Goal: Task Accomplishment & Management: Use online tool/utility

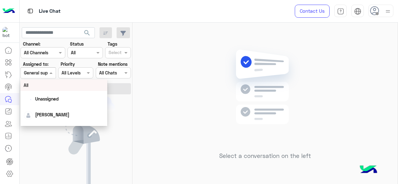
click at [47, 68] on div "Assigned on General support" at bounding box center [38, 72] width 35 height 11
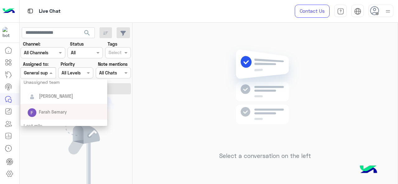
scroll to position [76, 0]
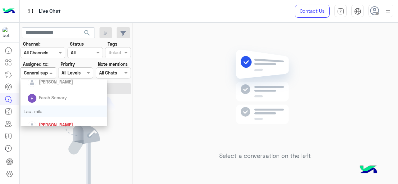
click at [55, 111] on div "Last mile" at bounding box center [64, 112] width 87 height 12
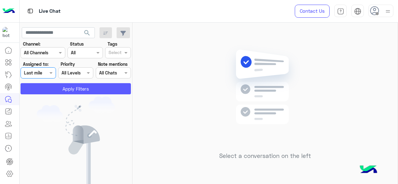
click at [59, 92] on button "Apply Filters" at bounding box center [76, 88] width 110 height 11
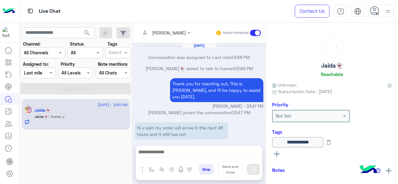
scroll to position [136, 0]
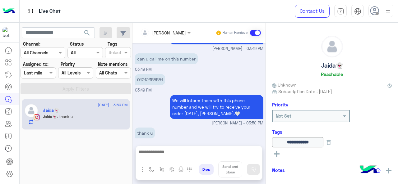
click at [47, 67] on label "Assigned to:" at bounding box center [35, 64] width 25 height 7
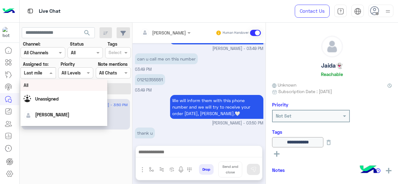
click at [46, 72] on div at bounding box center [38, 72] width 35 height 7
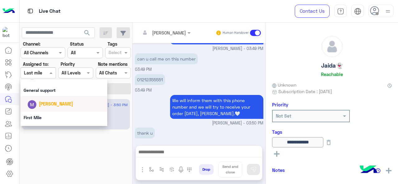
scroll to position [125, 0]
click at [46, 94] on div "General support" at bounding box center [64, 90] width 87 height 12
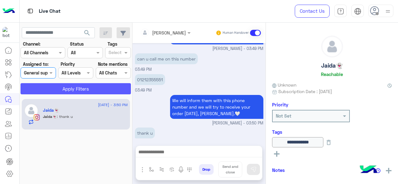
click at [46, 91] on button "Apply Filters" at bounding box center [76, 88] width 110 height 11
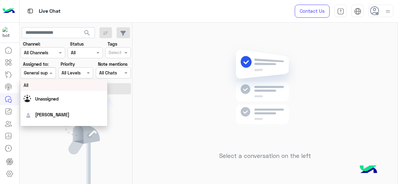
click at [42, 70] on div at bounding box center [38, 72] width 35 height 7
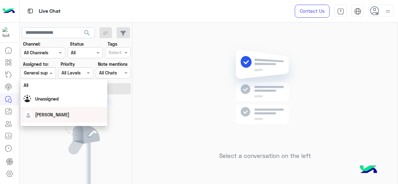
scroll to position [138, 0]
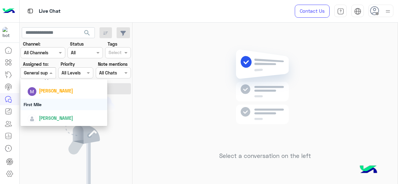
click at [44, 102] on div "First Mile" at bounding box center [64, 105] width 87 height 12
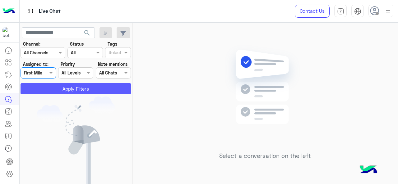
click at [44, 94] on button "Apply Filters" at bounding box center [76, 88] width 110 height 11
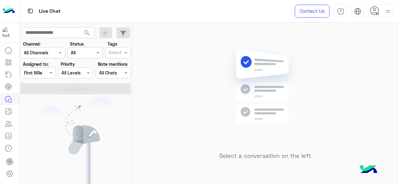
click at [44, 72] on div at bounding box center [38, 72] width 35 height 7
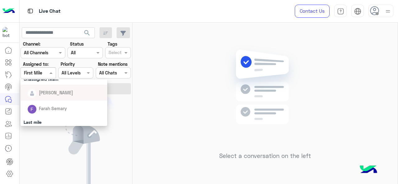
scroll to position [98, 0]
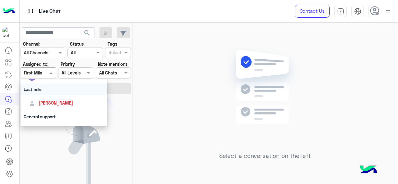
click at [44, 88] on div "Last mile" at bounding box center [64, 90] width 87 height 12
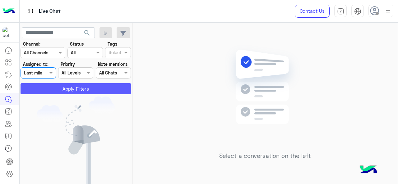
click at [44, 88] on button "Apply Filters" at bounding box center [76, 88] width 110 height 11
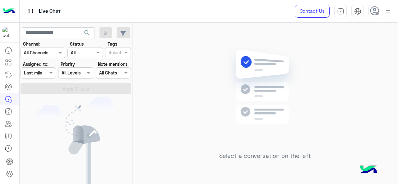
click at [44, 74] on div at bounding box center [38, 72] width 35 height 7
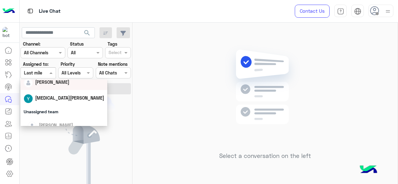
scroll to position [55, 0]
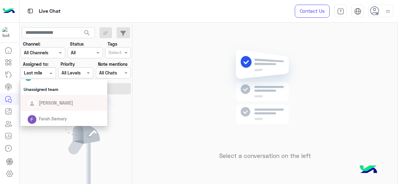
click at [211, 86] on div "Select a conversation on the left" at bounding box center [264, 105] width 265 height 164
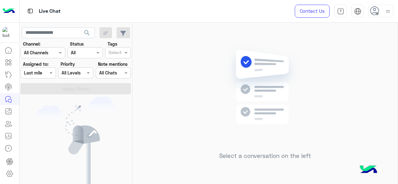
click at [47, 76] on div at bounding box center [38, 72] width 35 height 7
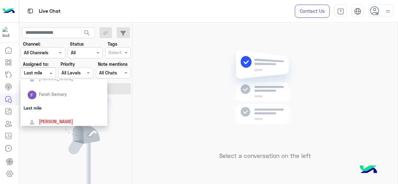
scroll to position [82, 0]
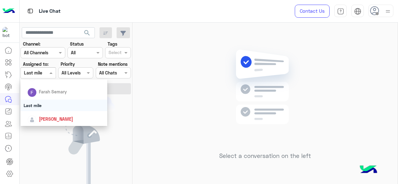
click at [50, 102] on div "Last mile" at bounding box center [64, 106] width 87 height 12
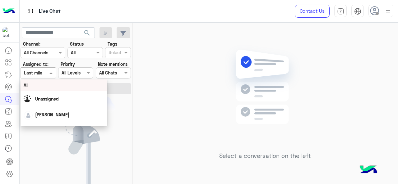
click at [41, 77] on div "Assigned on Last mile" at bounding box center [38, 72] width 35 height 11
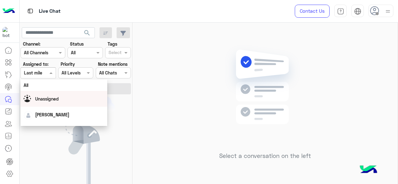
scroll to position [138, 0]
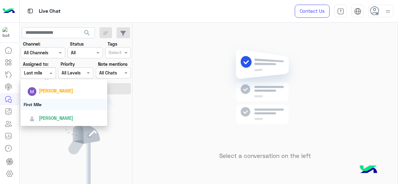
click at [42, 104] on div "First Mile" at bounding box center [64, 105] width 87 height 12
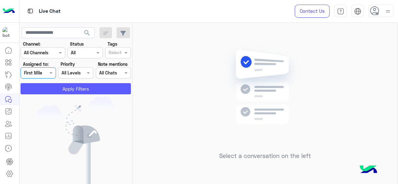
click at [46, 87] on button "Apply Filters" at bounding box center [76, 88] width 110 height 11
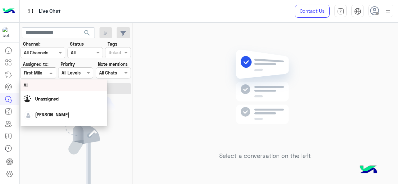
click at [50, 71] on span at bounding box center [52, 73] width 8 height 7
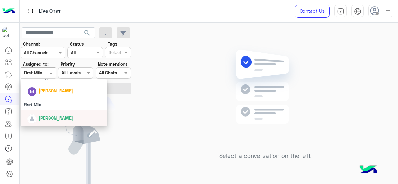
click at [61, 119] on span "[PERSON_NAME]" at bounding box center [56, 118] width 34 height 5
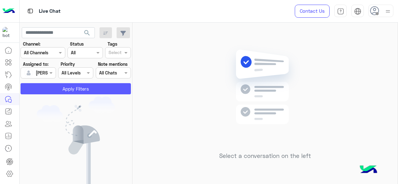
click at [58, 92] on button "Apply Filters" at bounding box center [76, 88] width 110 height 11
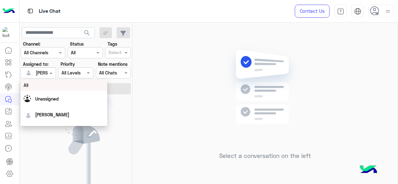
click at [50, 76] on span at bounding box center [52, 73] width 8 height 7
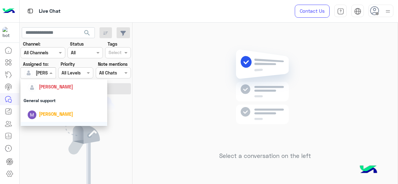
scroll to position [114, 0]
click at [52, 101] on div "General support" at bounding box center [64, 101] width 87 height 12
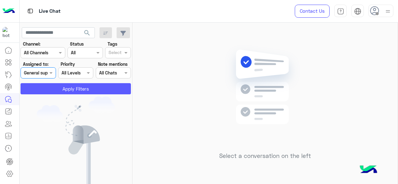
click at [67, 88] on button "Apply Filters" at bounding box center [76, 88] width 110 height 11
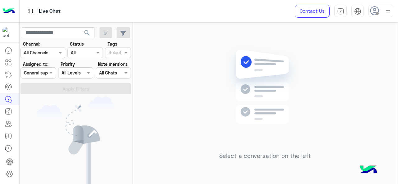
click at [45, 73] on div at bounding box center [38, 72] width 35 height 7
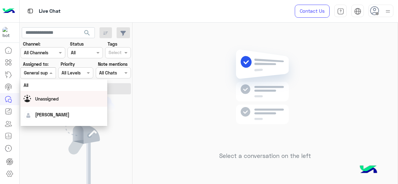
scroll to position [138, 0]
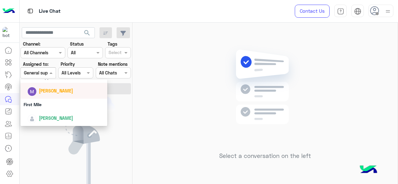
click at [54, 96] on div "[PERSON_NAME]" at bounding box center [65, 91] width 77 height 11
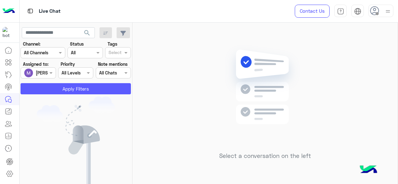
click at [53, 87] on button "Apply Filters" at bounding box center [76, 88] width 110 height 11
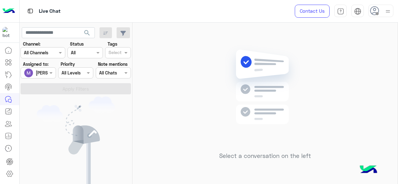
click at [45, 71] on div at bounding box center [38, 72] width 35 height 7
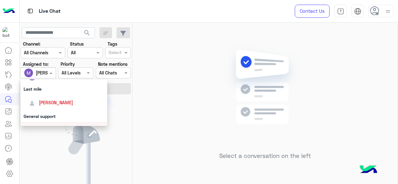
scroll to position [99, 0]
click at [45, 88] on div "Last mile" at bounding box center [64, 89] width 87 height 12
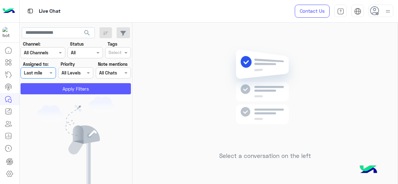
click at [47, 92] on button "Apply Filters" at bounding box center [76, 88] width 110 height 11
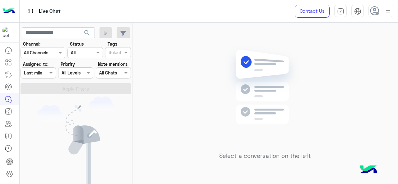
click at [46, 72] on div at bounding box center [38, 72] width 35 height 7
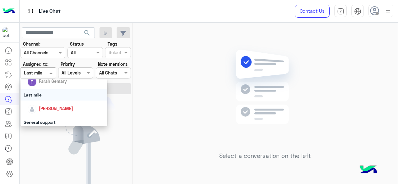
scroll to position [92, 0]
click at [50, 110] on span "[PERSON_NAME]" at bounding box center [56, 108] width 34 height 5
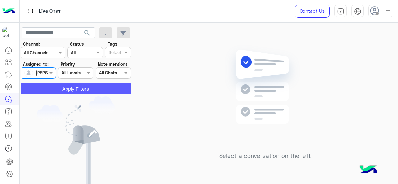
click at [60, 91] on button "Apply Filters" at bounding box center [76, 88] width 110 height 11
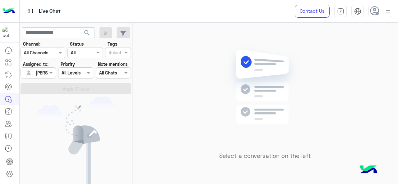
click at [35, 72] on input "text" at bounding box center [31, 73] width 14 height 7
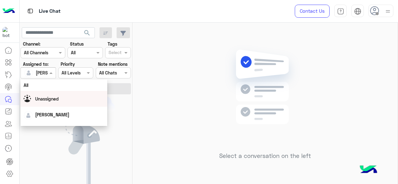
click at [47, 100] on span "Unassigned" at bounding box center [47, 98] width 24 height 5
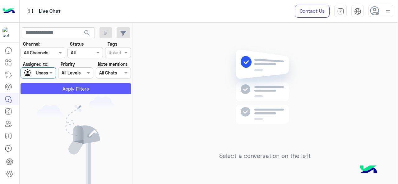
click at [51, 86] on button "Apply Filters" at bounding box center [76, 88] width 110 height 11
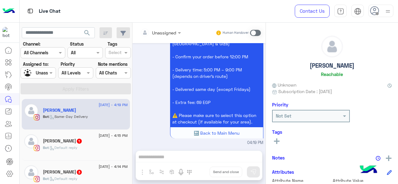
click at [79, 127] on div "[DATE] - 4:19 PM [PERSON_NAME] Bot : Same-Day Delivery" at bounding box center [76, 114] width 108 height 31
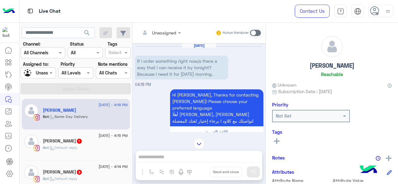
click at [78, 140] on span "1" at bounding box center [79, 140] width 6 height 5
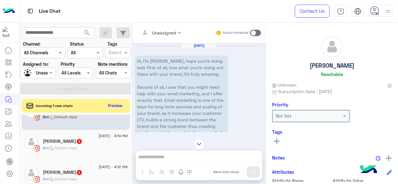
scroll to position [49, 0]
click at [83, 143] on div "[PERSON_NAME] 3" at bounding box center [85, 142] width 85 height 7
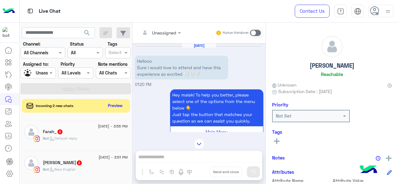
scroll to position [231, 0]
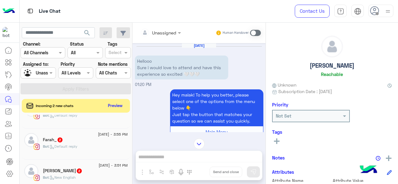
click at [84, 149] on div "Bot : Default reply" at bounding box center [85, 149] width 85 height 11
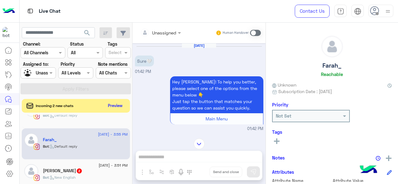
scroll to position [212, 0]
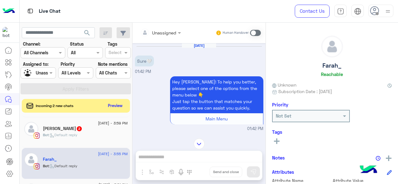
click at [85, 132] on div "Bot : Default reply" at bounding box center [85, 137] width 85 height 11
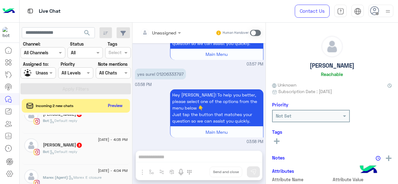
scroll to position [107, 0]
click at [74, 149] on div "[PERSON_NAME] 3" at bounding box center [85, 146] width 85 height 7
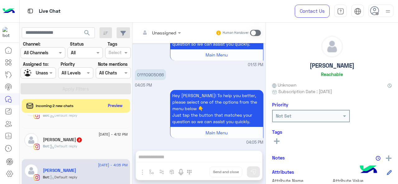
scroll to position [81, 0]
click at [84, 138] on div "[PERSON_NAME] 2" at bounding box center [85, 141] width 85 height 7
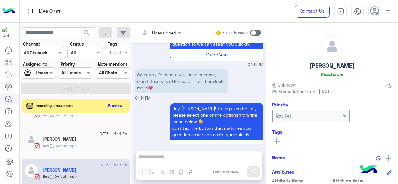
scroll to position [51, 0]
click at [96, 131] on div "[DATE] - 4:14 PM [PERSON_NAME] Bot : Default reply" at bounding box center [76, 143] width 108 height 31
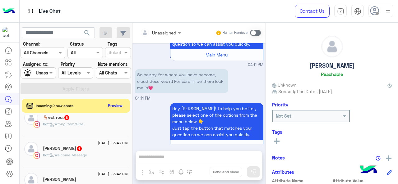
scroll to position [381, 0]
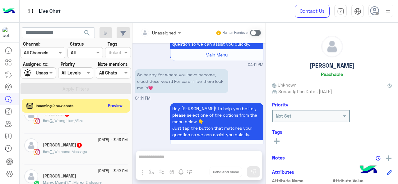
click at [62, 144] on h5 "[PERSON_NAME] 1" at bounding box center [62, 145] width 39 height 5
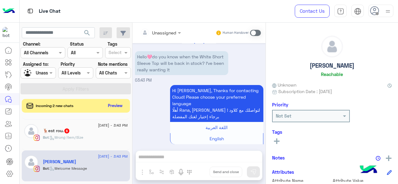
scroll to position [442, 0]
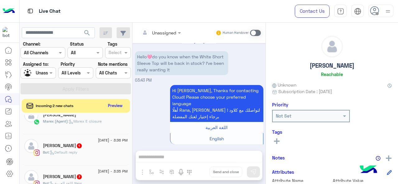
click at [78, 121] on span ": Marex E closure" at bounding box center [85, 121] width 34 height 5
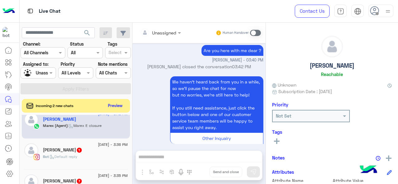
scroll to position [437, 0]
click at [72, 155] on span ": Default reply" at bounding box center [63, 157] width 29 height 5
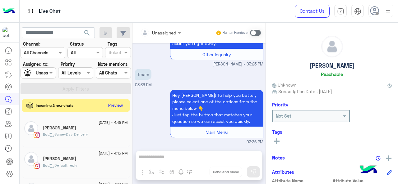
click at [120, 103] on button "Preview" at bounding box center [115, 105] width 19 height 8
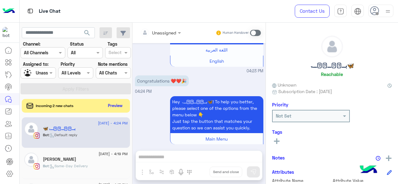
scroll to position [35, 0]
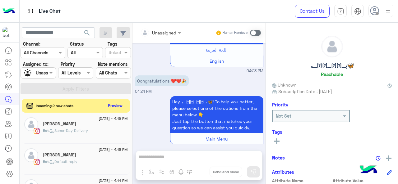
click at [77, 164] on div "Bot : Default reply" at bounding box center [85, 164] width 85 height 11
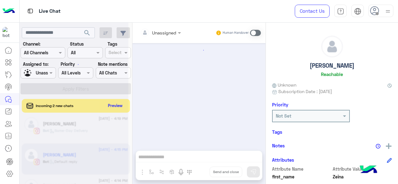
scroll to position [144, 0]
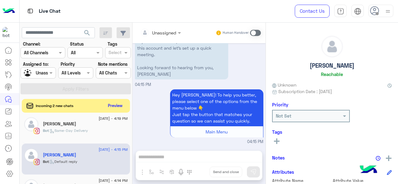
click at [39, 70] on div at bounding box center [38, 72] width 35 height 7
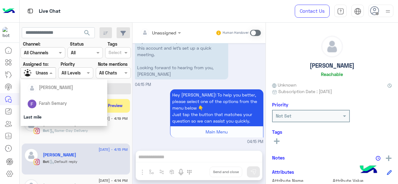
scroll to position [74, 0]
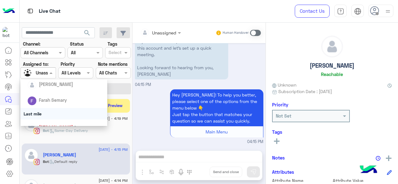
click at [45, 108] on div "Last mile" at bounding box center [64, 114] width 87 height 12
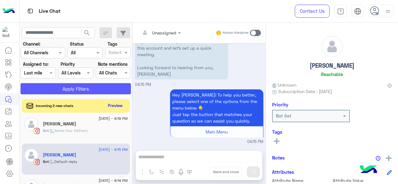
click at [60, 88] on button "Apply Filters" at bounding box center [76, 88] width 110 height 11
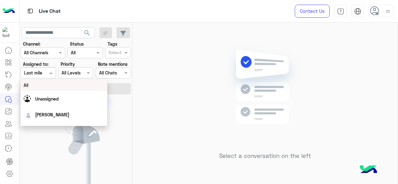
click at [46, 71] on div at bounding box center [38, 72] width 35 height 7
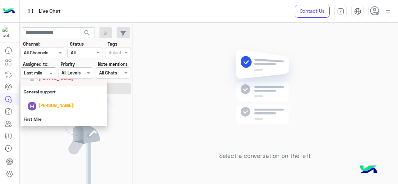
scroll to position [123, 0]
click at [47, 93] on div "General support" at bounding box center [64, 92] width 87 height 12
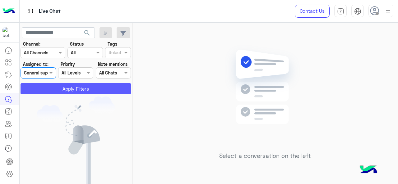
click at [47, 93] on button "Apply Filters" at bounding box center [76, 88] width 110 height 11
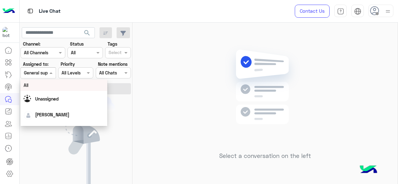
drag, startPoint x: 45, startPoint y: 72, endPoint x: 47, endPoint y: 106, distance: 34.3
click at [47, 106] on body "Live Chat Contact Us Help Center عربي English search Channel: Channel All Chann…" at bounding box center [199, 92] width 398 height 184
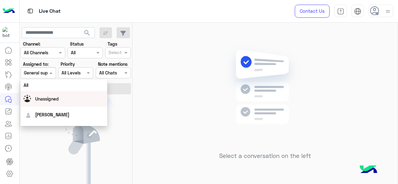
scroll to position [138, 0]
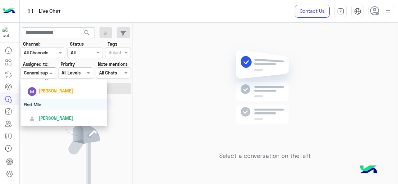
click at [47, 106] on div "First Mile" at bounding box center [64, 105] width 87 height 12
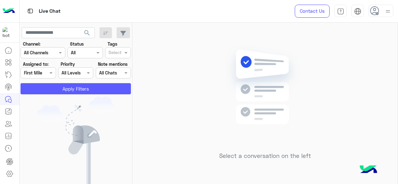
click at [51, 88] on button "Apply Filters" at bounding box center [76, 88] width 110 height 11
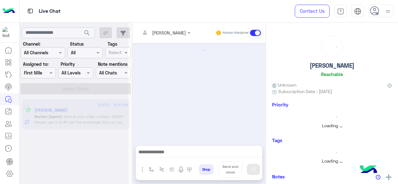
scroll to position [243, 0]
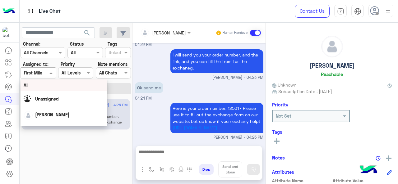
click at [47, 70] on div at bounding box center [38, 72] width 35 height 7
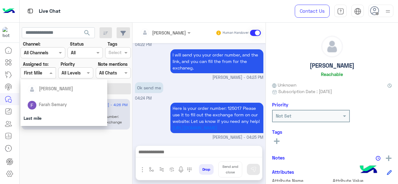
scroll to position [70, 0]
click at [45, 113] on div "Last mile" at bounding box center [64, 118] width 87 height 12
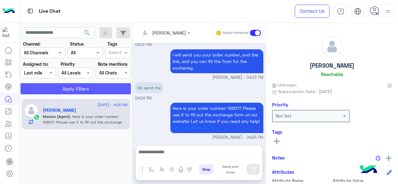
click at [59, 88] on button "Apply Filters" at bounding box center [76, 88] width 110 height 11
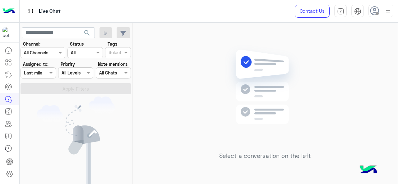
click at [46, 69] on div "Assigned on Last mile" at bounding box center [38, 72] width 35 height 11
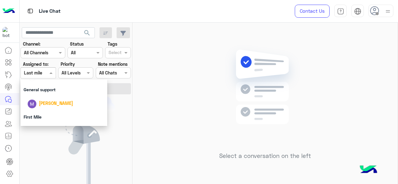
scroll to position [129, 0]
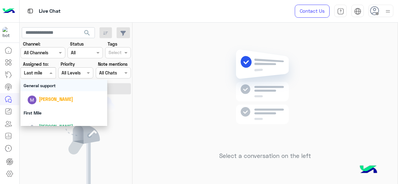
click at [46, 87] on div "General support" at bounding box center [64, 86] width 87 height 12
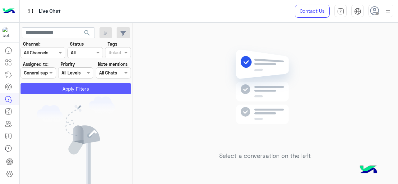
click at [46, 87] on button "Apply Filters" at bounding box center [76, 88] width 110 height 11
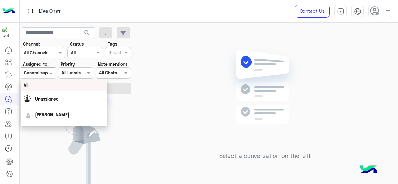
drag, startPoint x: 50, startPoint y: 69, endPoint x: 35, endPoint y: 104, distance: 37.9
click at [35, 104] on body "Live Chat Contact Us Help Center عربي English search Channel: Channel All Chann…" at bounding box center [199, 92] width 398 height 184
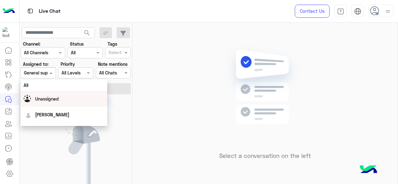
scroll to position [138, 0]
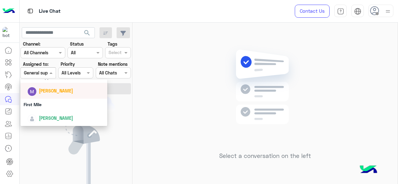
click at [40, 97] on div "[PERSON_NAME]" at bounding box center [64, 91] width 87 height 16
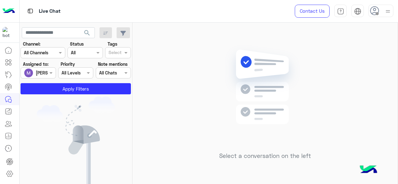
click at [48, 95] on app-inbox-users-filters "search Channel: Channel All Channels Status Channel All Tags Select Assigned to…" at bounding box center [76, 60] width 113 height 74
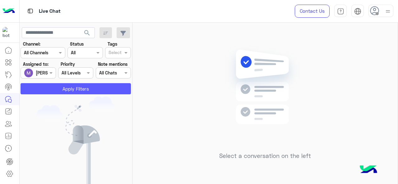
drag, startPoint x: 48, startPoint y: 95, endPoint x: 48, endPoint y: 90, distance: 5.6
click at [48, 90] on app-inbox-users-filters "search Channel: Channel All Channels Status Channel All Tags Select Assigned to…" at bounding box center [76, 60] width 113 height 74
click at [48, 90] on button "Apply Filters" at bounding box center [76, 88] width 110 height 11
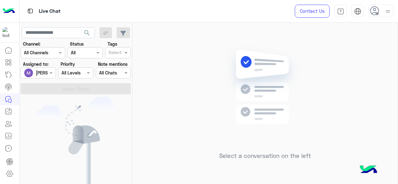
click at [180, 64] on div "Select a conversation on the left" at bounding box center [264, 105] width 265 height 164
click at [46, 73] on div at bounding box center [38, 72] width 35 height 7
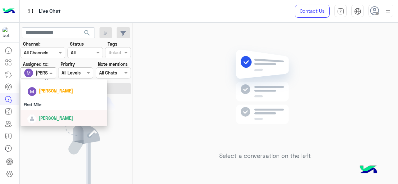
click at [43, 119] on span "[PERSON_NAME]" at bounding box center [56, 118] width 34 height 5
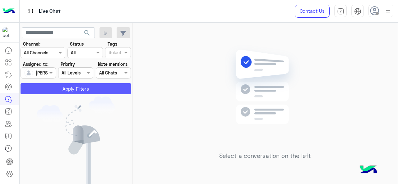
click at [67, 90] on button "Apply Filters" at bounding box center [76, 88] width 110 height 11
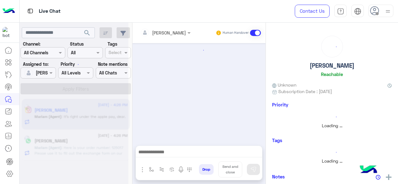
scroll to position [181, 0]
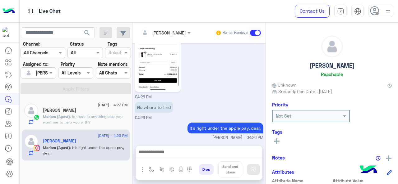
click at [62, 110] on h5 "[PERSON_NAME]" at bounding box center [59, 110] width 33 height 5
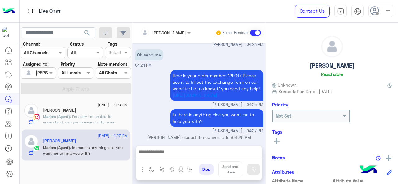
scroll to position [261, 0]
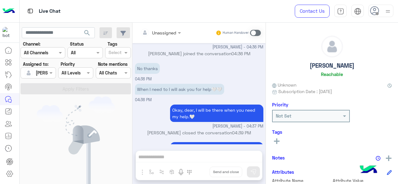
scroll to position [405, 0]
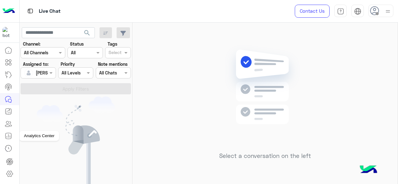
click at [15, 138] on link at bounding box center [8, 136] width 17 height 12
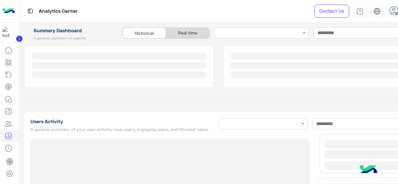
type input "**********"
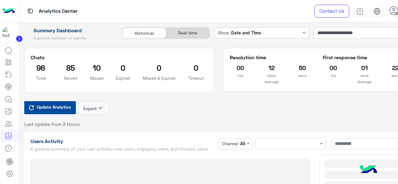
type input "**********"
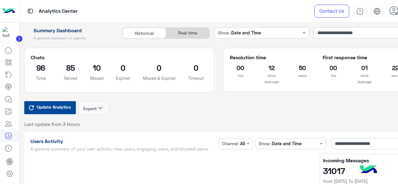
type input "**********"
click at [56, 106] on span "Update Analytics" at bounding box center [53, 107] width 37 height 8
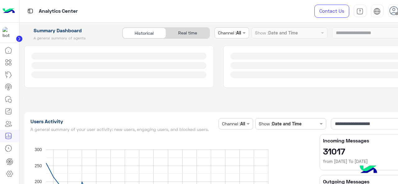
type input "**********"
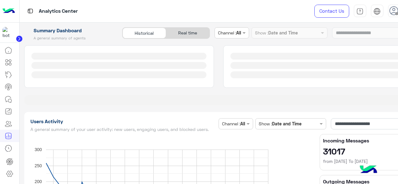
type input "**********"
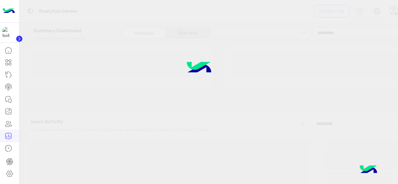
type input "**********"
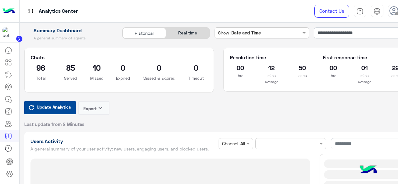
type input "**********"
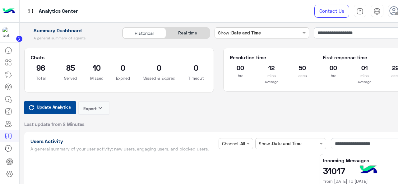
type input "**********"
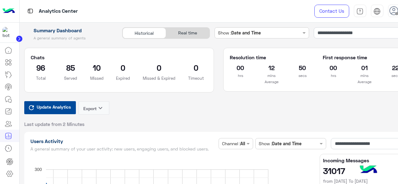
type input "**********"
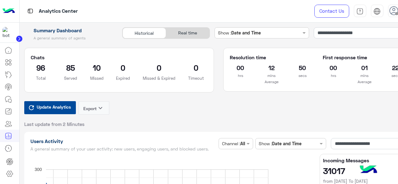
type input "**********"
